Goal: Transaction & Acquisition: Subscribe to service/newsletter

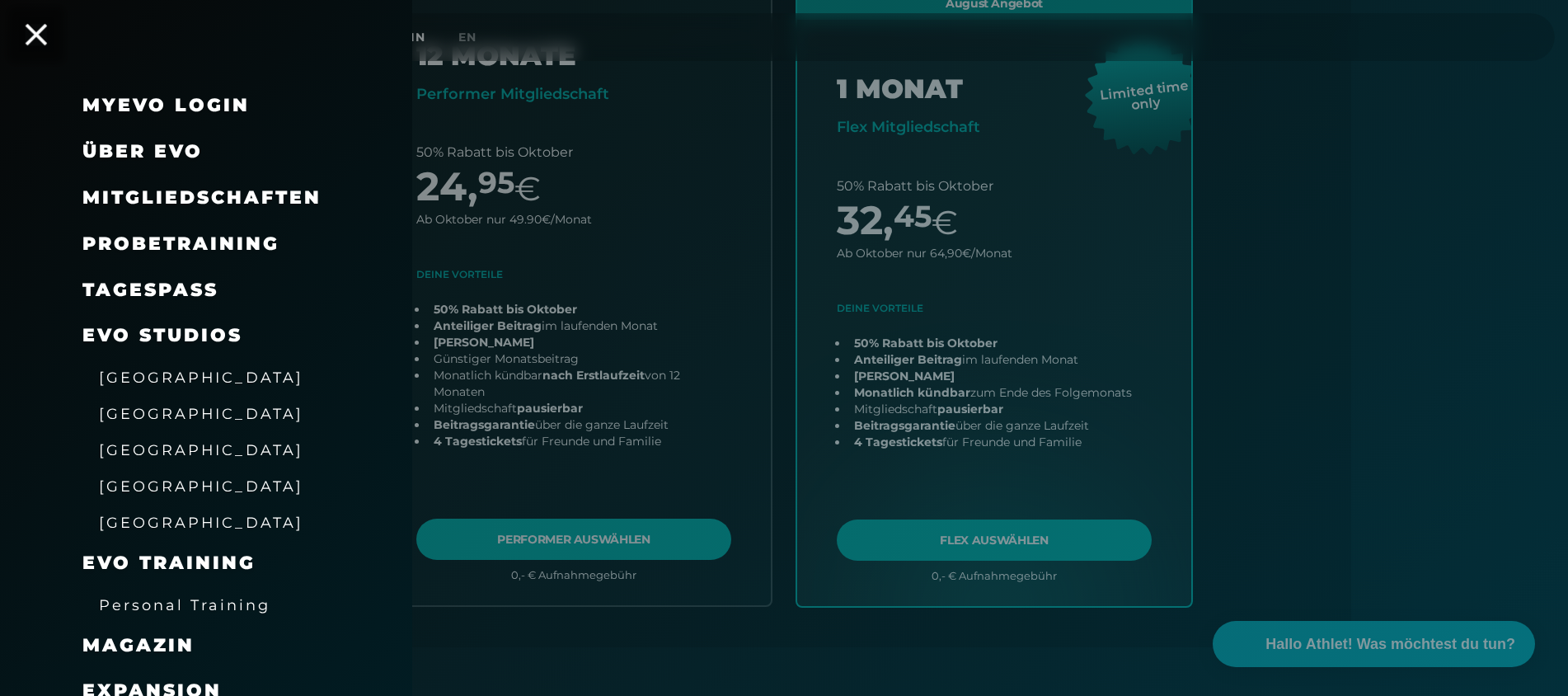
click at [38, 41] on icon at bounding box center [36, 34] width 21 height 21
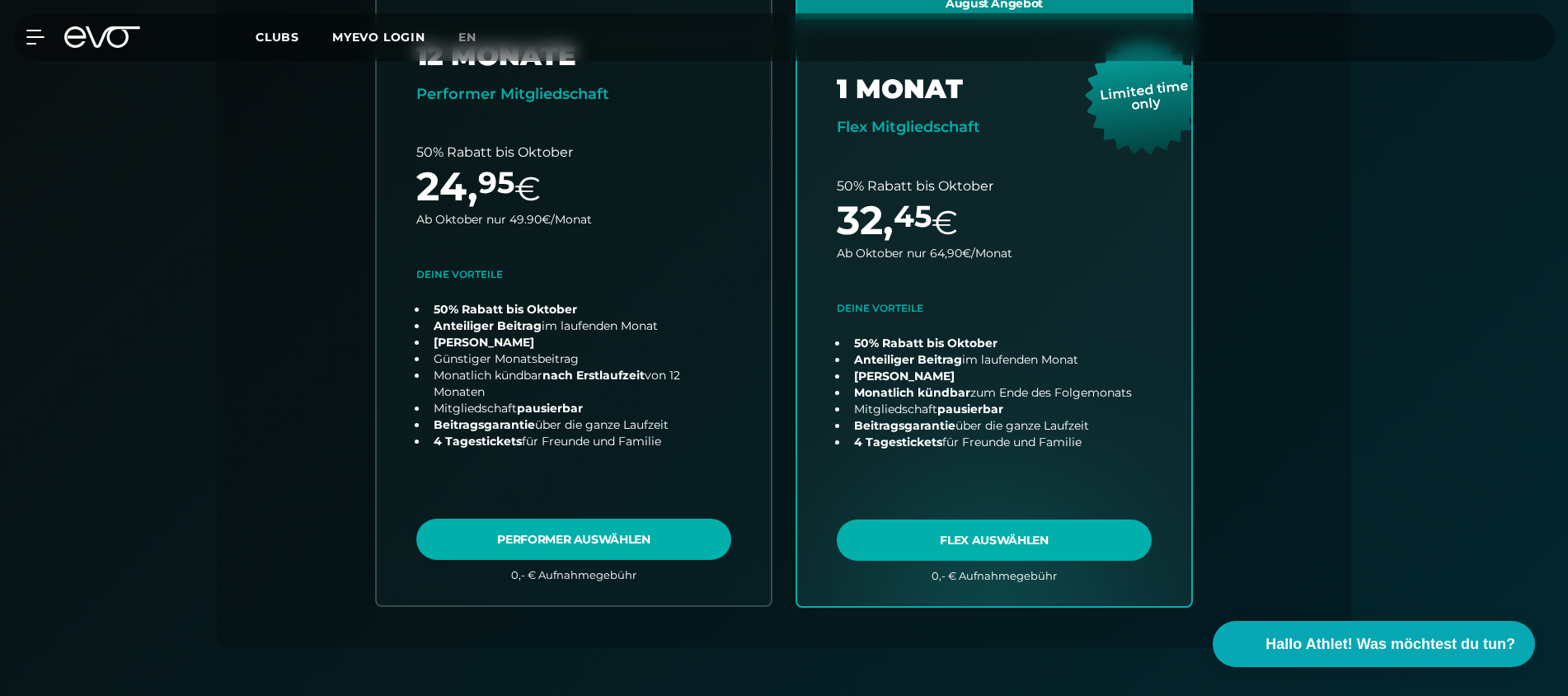
click at [103, 38] on icon at bounding box center [113, 37] width 54 height 21
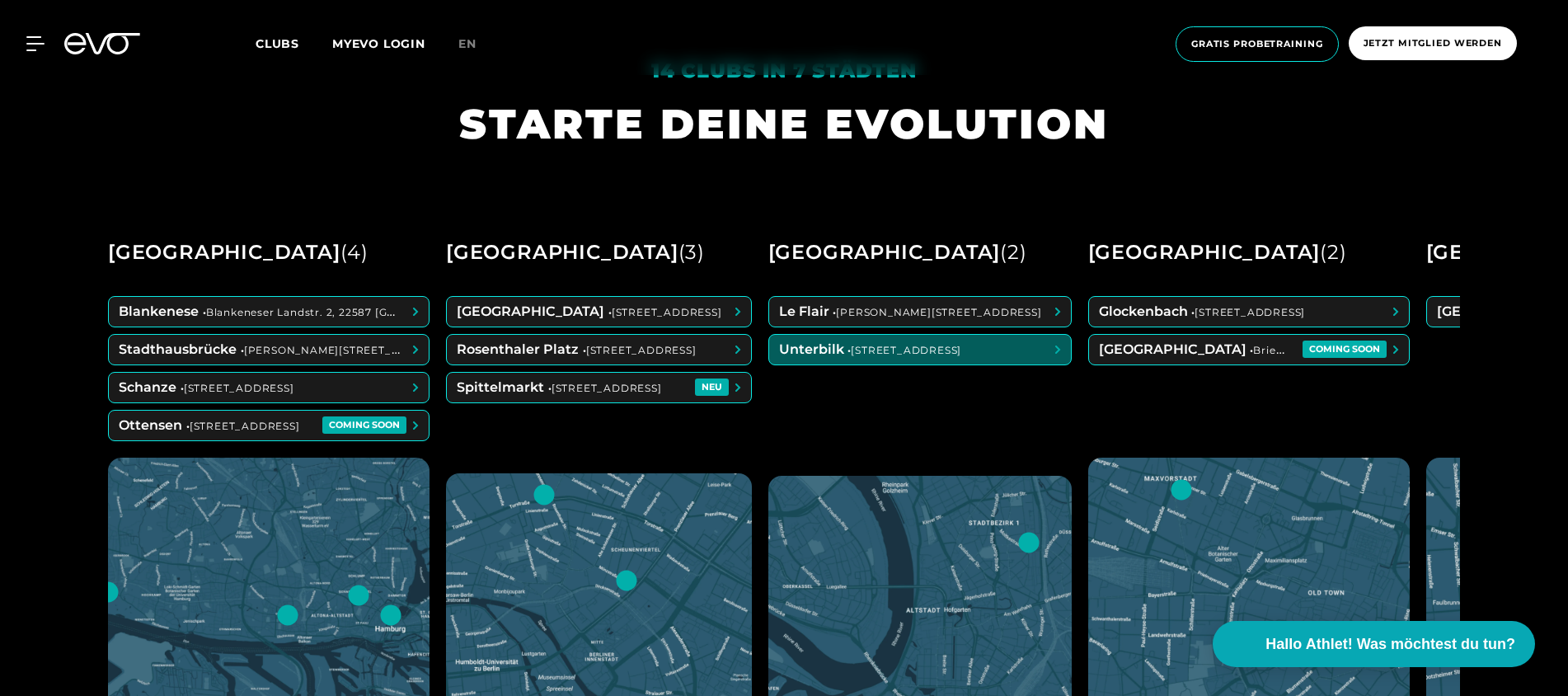
scroll to position [699, 0]
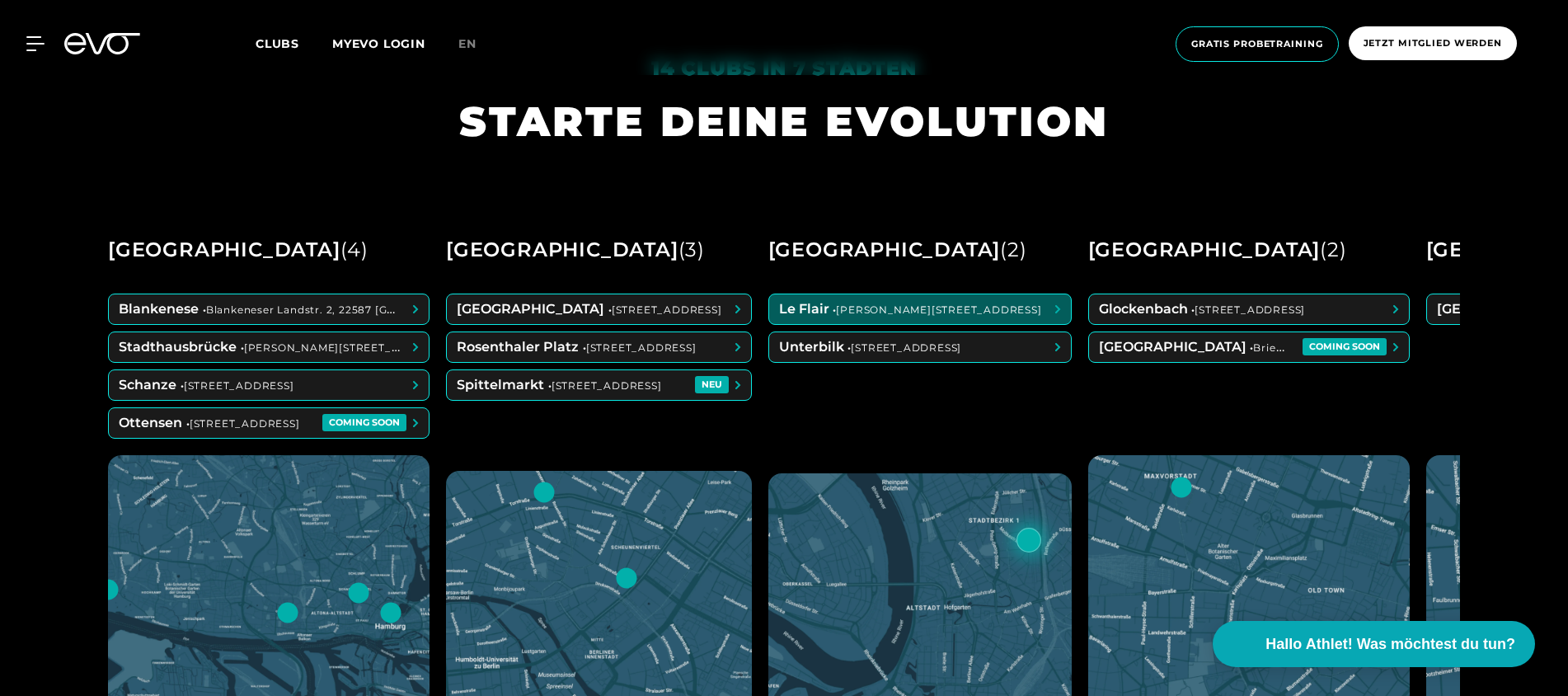
click at [887, 309] on span at bounding box center [920, 310] width 302 height 29
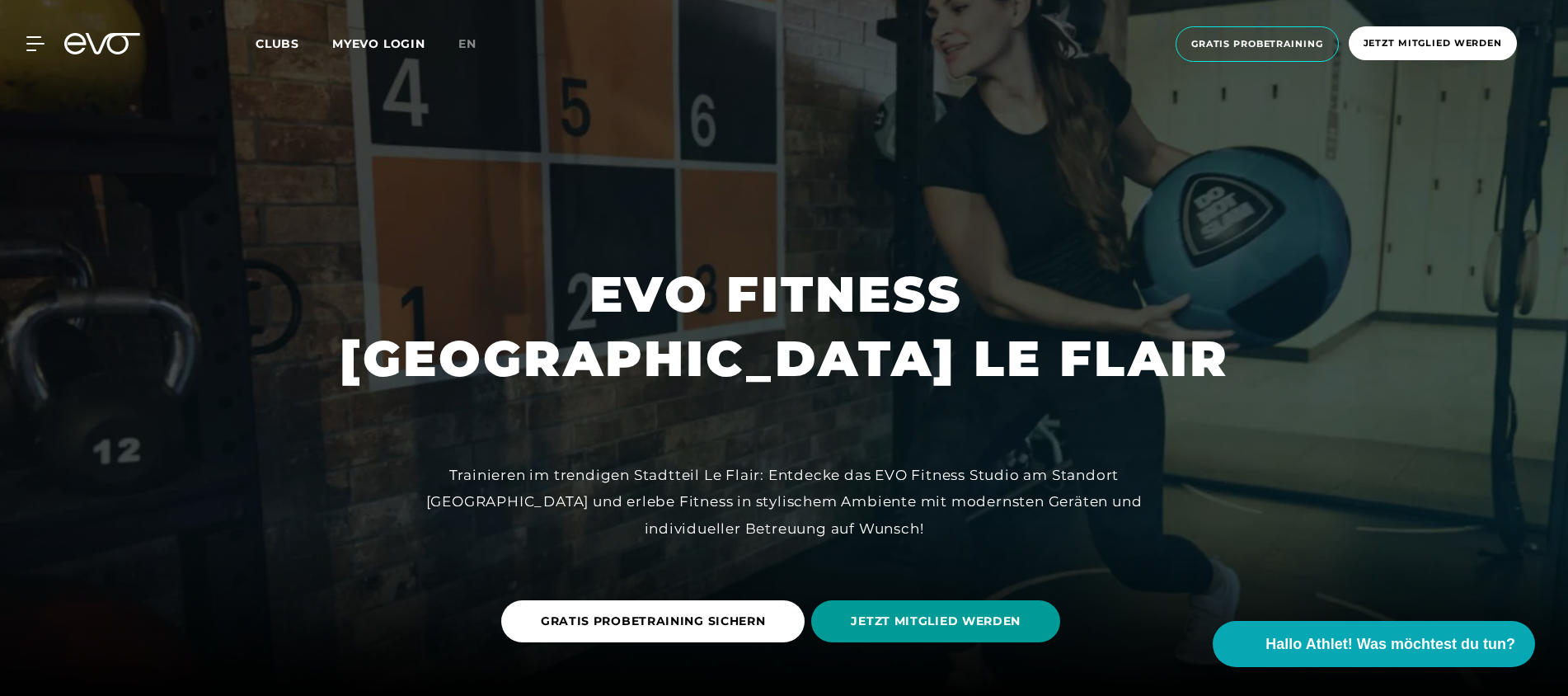
click at [914, 625] on span "JETZT MITGLIED WERDEN" at bounding box center [936, 621] width 170 height 17
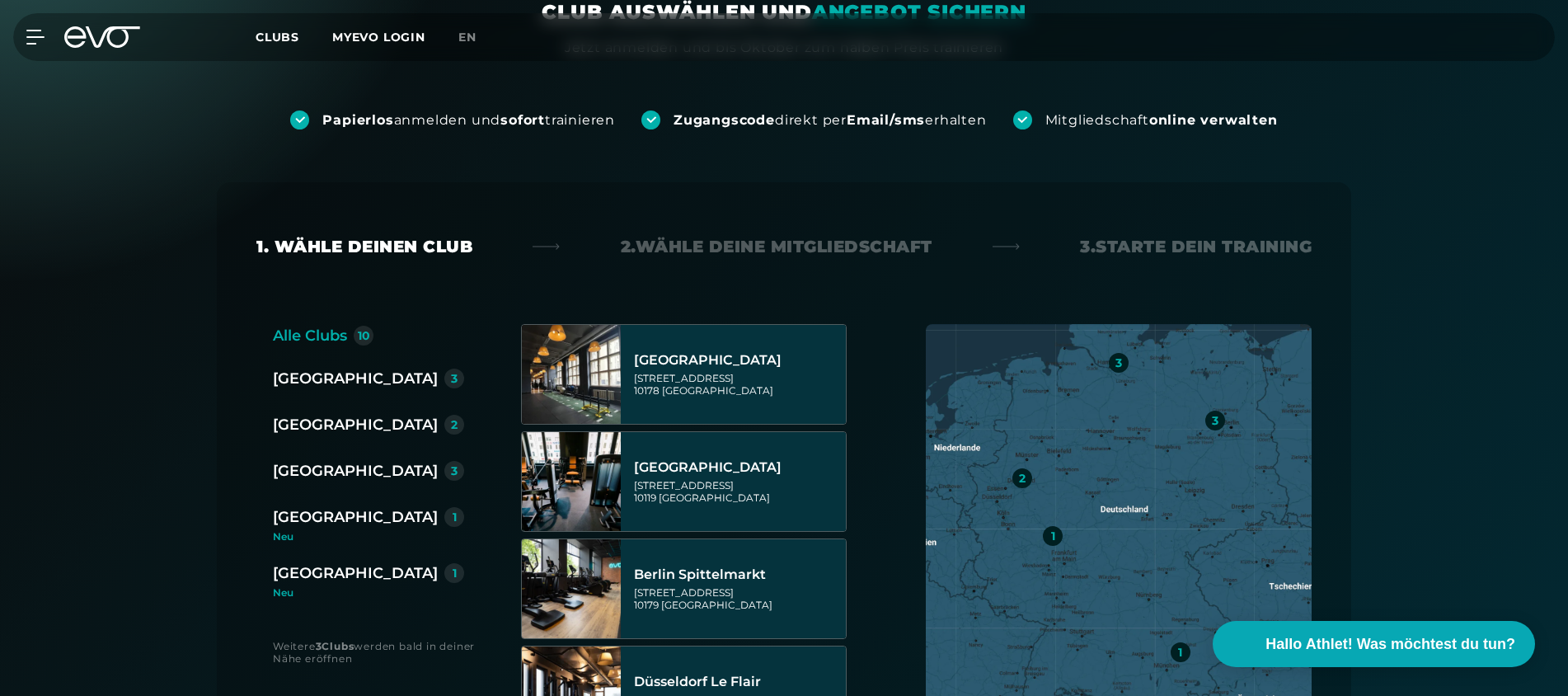
click at [323, 435] on div "Düsseldorf 2" at bounding box center [374, 426] width 204 height 27
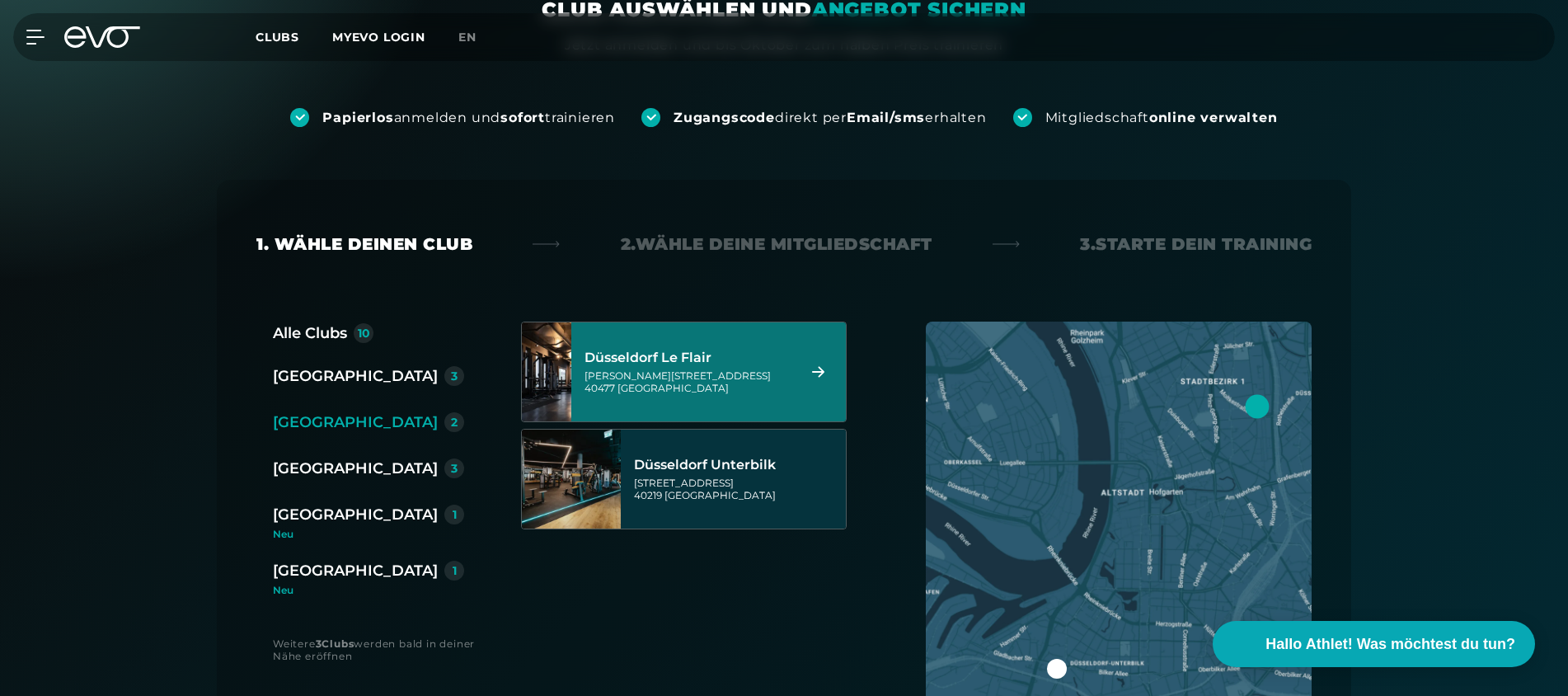
click at [685, 375] on div "[PERSON_NAME][STREET_ADDRESS]" at bounding box center [688, 382] width 207 height 25
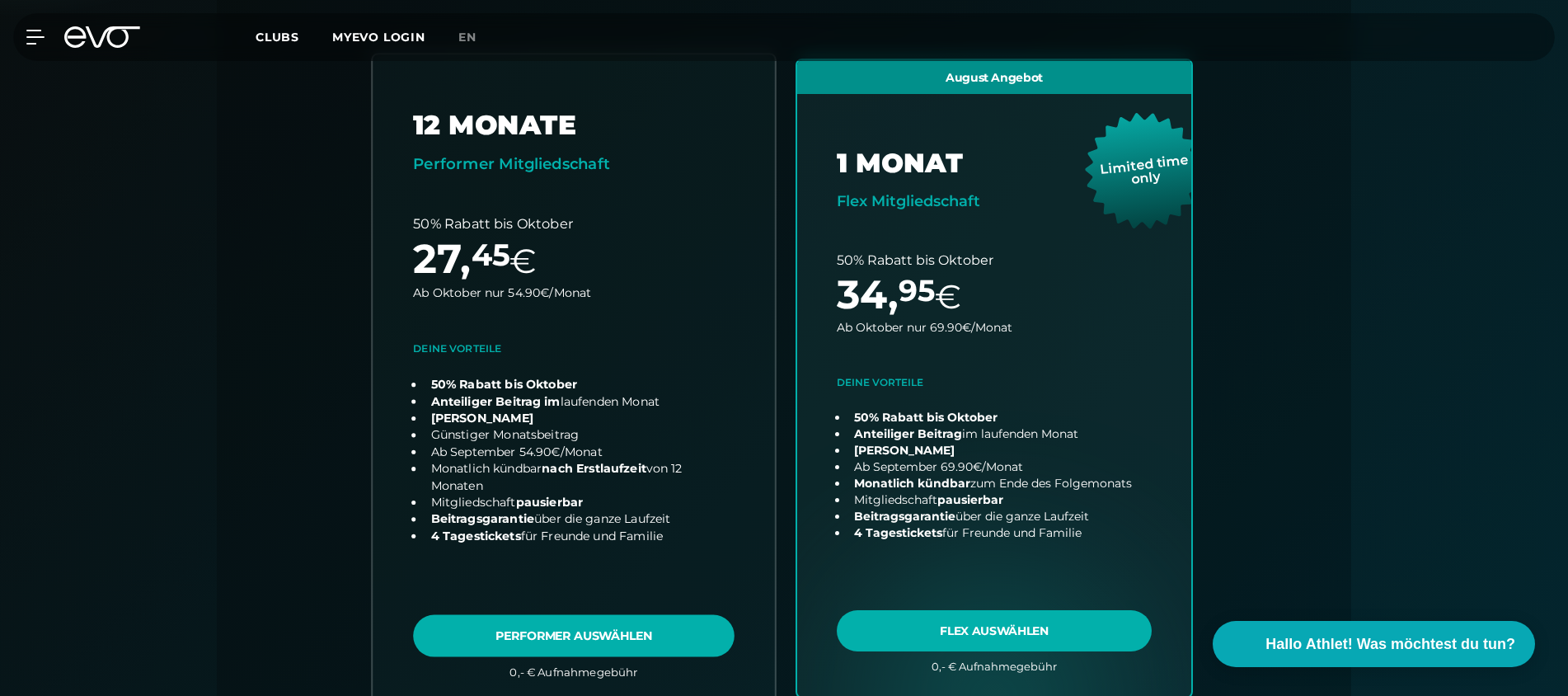
scroll to position [450, 0]
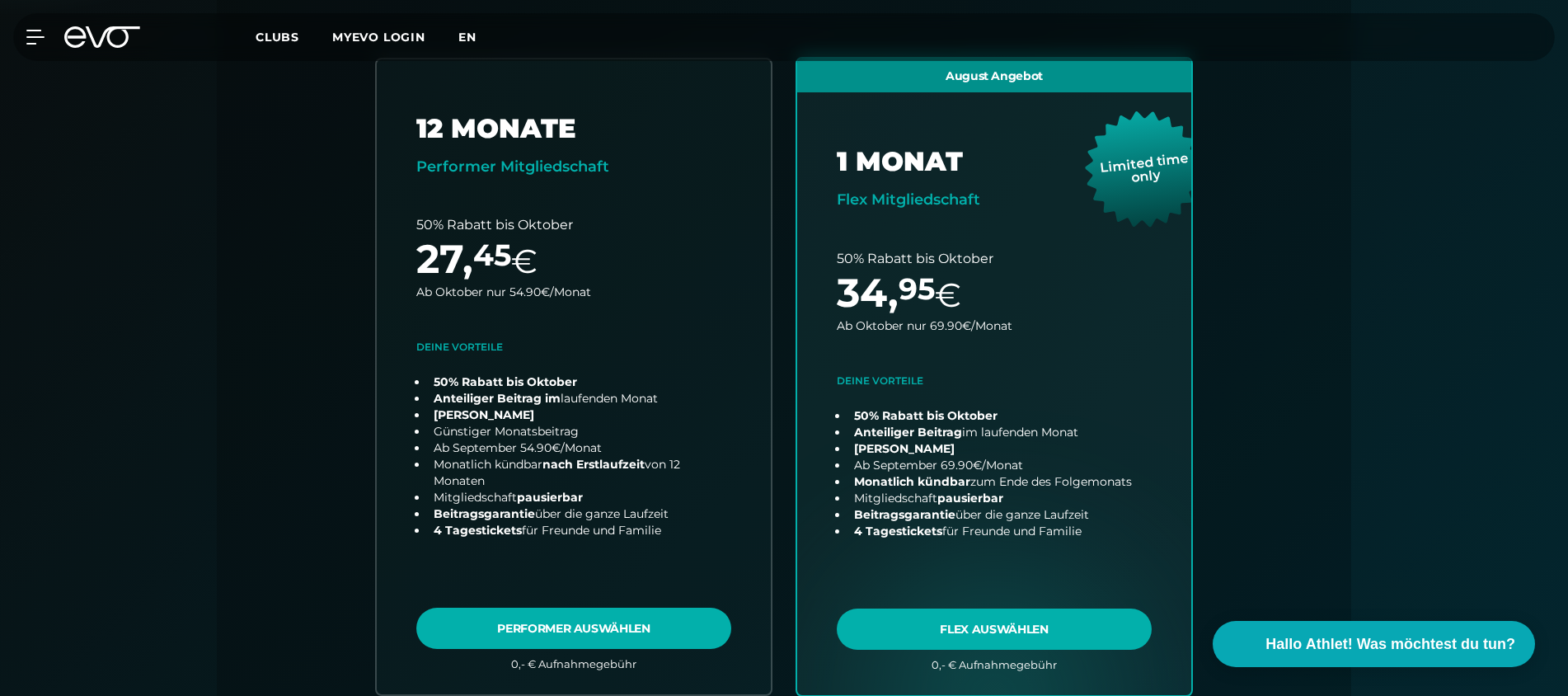
click at [465, 40] on span "en" at bounding box center [468, 37] width 18 height 15
